Goal: Task Accomplishment & Management: Complete application form

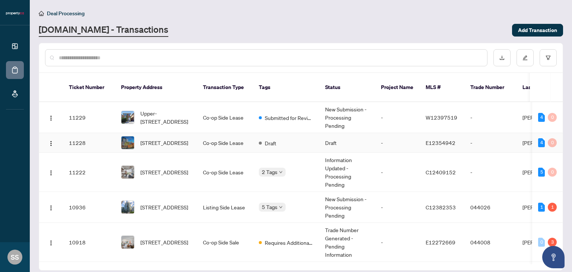
click at [333, 137] on td "Draft" at bounding box center [347, 143] width 56 height 20
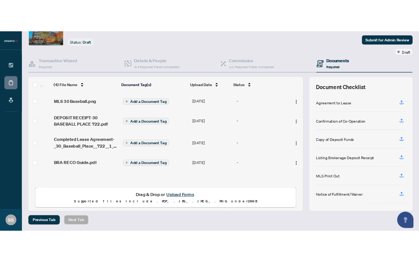
scroll to position [40, 0]
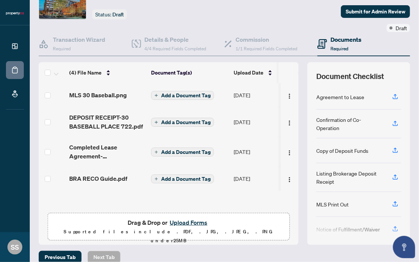
click at [276, 16] on div "Transaction Communication Submit for Admin Review Draft" at bounding box center [318, 8] width 185 height 48
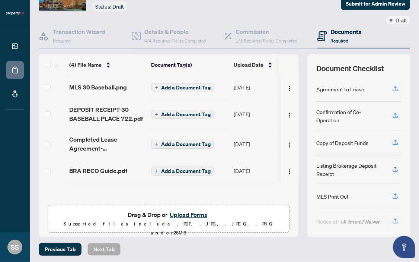
scroll to position [50, 0]
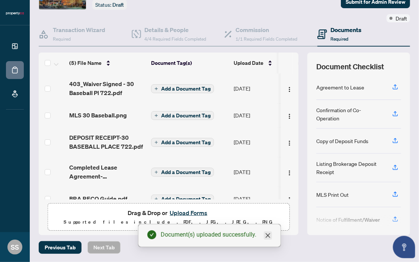
click at [267, 237] on icon "close" at bounding box center [268, 235] width 6 height 6
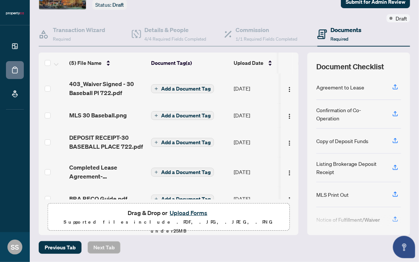
scroll to position [0, 0]
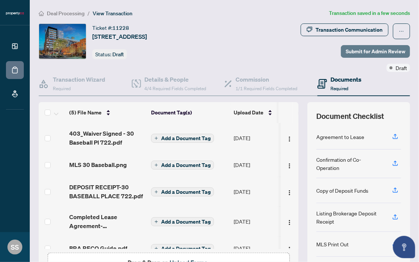
click at [359, 50] on span "Submit for Admin Review" at bounding box center [376, 51] width 60 height 12
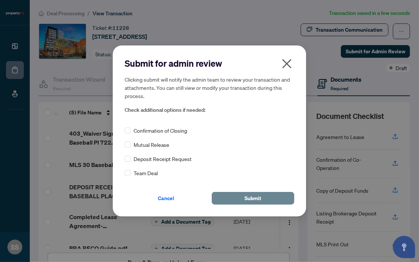
click at [255, 197] on span "Submit" at bounding box center [253, 198] width 17 height 12
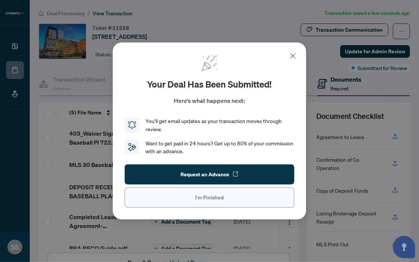
click at [202, 200] on span "I'm Finished" at bounding box center [209, 197] width 29 height 12
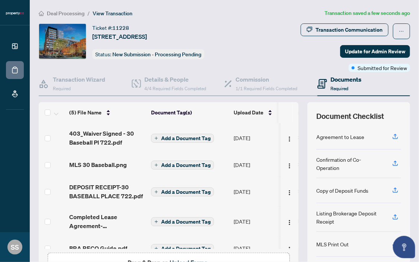
click at [221, 9] on ol "Deal Processing / View Transaction" at bounding box center [180, 13] width 283 height 9
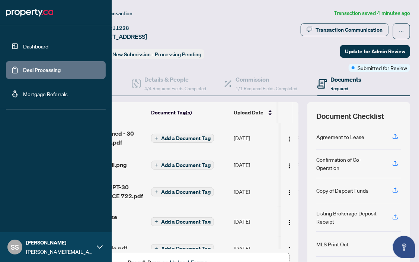
click at [23, 70] on link "Deal Processing" at bounding box center [42, 70] width 38 height 7
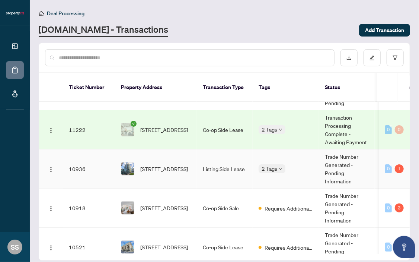
scroll to position [76, 0]
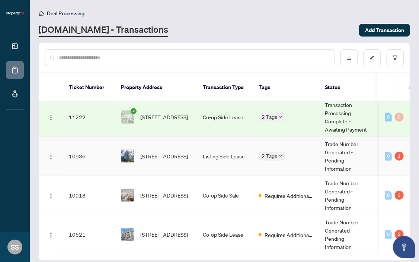
click at [304, 152] on div "2 Tags" at bounding box center [286, 156] width 54 height 9
click at [396, 152] on div "1" at bounding box center [399, 156] width 9 height 9
click at [177, 152] on span "[STREET_ADDRESS]" at bounding box center [164, 156] width 48 height 8
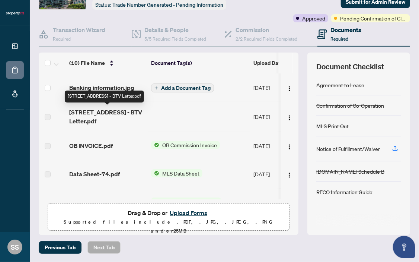
click at [81, 115] on span "[STREET_ADDRESS] - BTV Letter.pdf" at bounding box center [107, 117] width 76 height 18
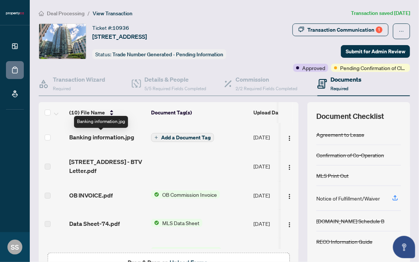
click at [103, 138] on span "Banking information.jpg" at bounding box center [101, 137] width 65 height 9
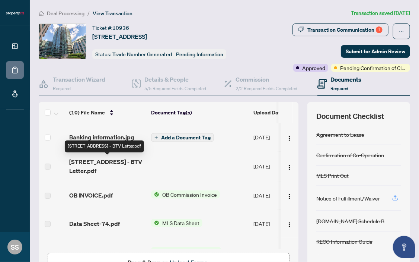
click at [71, 161] on span "[STREET_ADDRESS] - BTV Letter.pdf" at bounding box center [107, 166] width 76 height 18
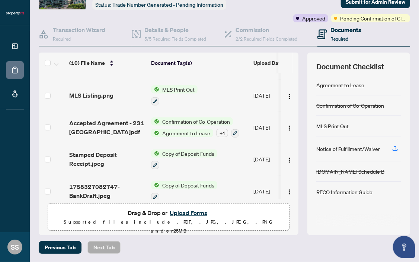
scroll to position [169, 0]
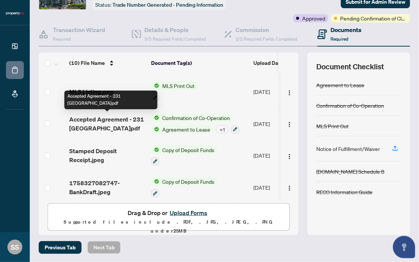
click at [89, 121] on span "Accepted Agreement - 231 [GEOGRAPHIC_DATA]pdf" at bounding box center [107, 124] width 76 height 18
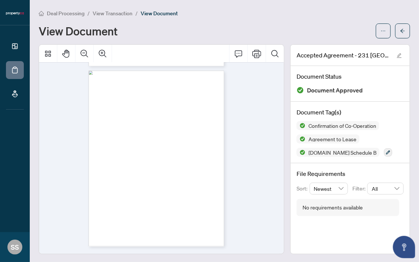
scroll to position [882, 0]
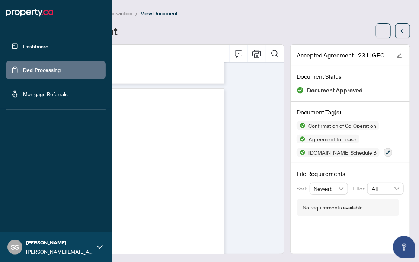
click at [23, 69] on link "Deal Processing" at bounding box center [42, 70] width 38 height 7
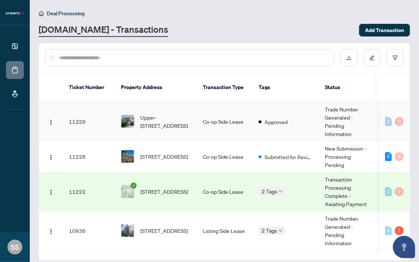
scroll to position [76, 0]
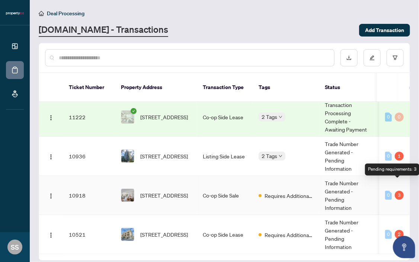
click at [397, 191] on div "3" at bounding box center [399, 195] width 9 height 9
click at [290, 194] on td "Requires Additional Docs" at bounding box center [286, 195] width 66 height 39
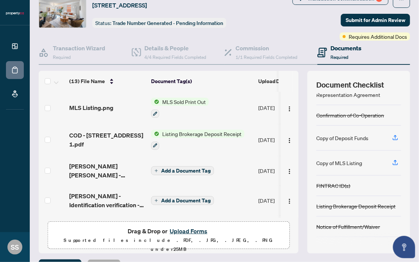
scroll to position [30, 0]
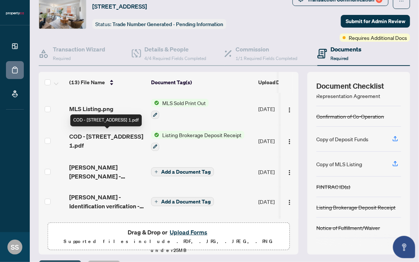
click at [73, 134] on span "COD - [STREET_ADDRESS] 1.pdf" at bounding box center [107, 141] width 76 height 18
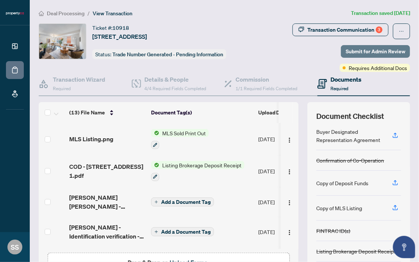
click at [370, 52] on span "Submit for Admin Review" at bounding box center [376, 51] width 60 height 12
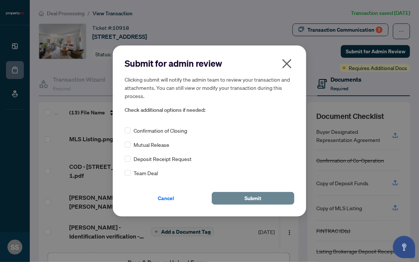
click at [247, 195] on span "Submit" at bounding box center [253, 198] width 17 height 12
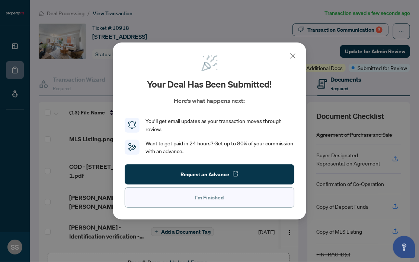
click at [202, 200] on span "I'm Finished" at bounding box center [209, 197] width 29 height 12
